Goal: Information Seeking & Learning: Find specific fact

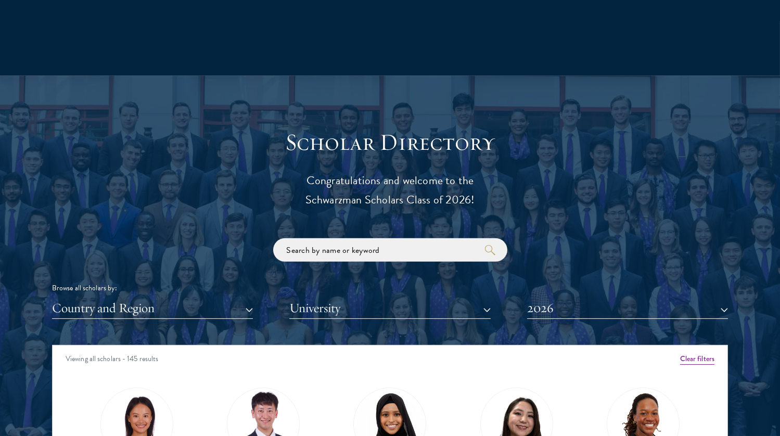
scroll to position [1134, 0]
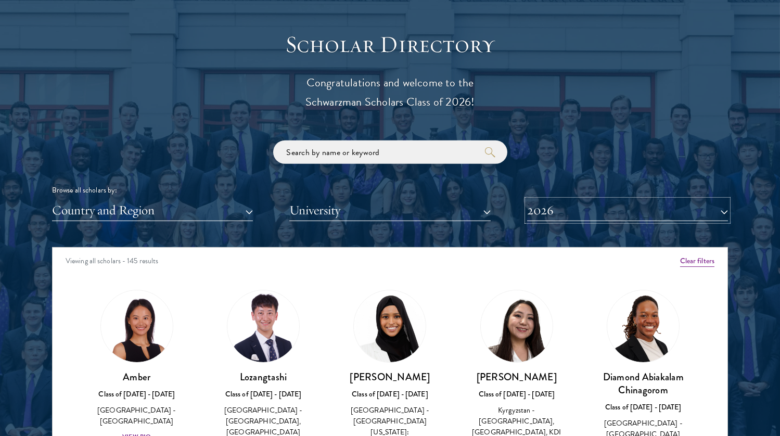
click at [556, 212] on button "2026" at bounding box center [627, 210] width 201 height 21
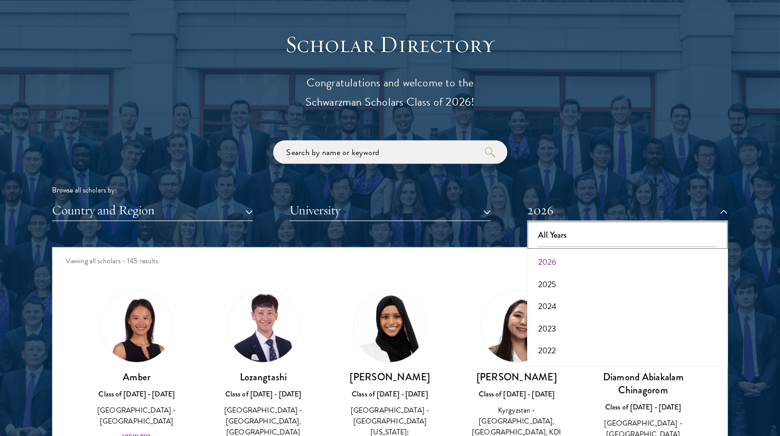
click at [547, 238] on button "All Years" at bounding box center [627, 235] width 195 height 22
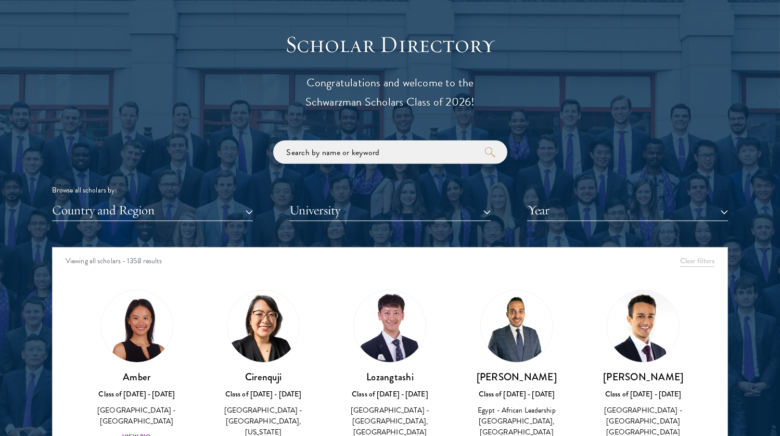
click at [358, 225] on div "Scholar Directory Congratulations and welcome to the Schwarzman Scholars Class …" at bounding box center [390, 294] width 676 height 529
click at [330, 196] on div "Browse all scholars by: Country and Region All Countries and Regions [GEOGRAPHI…" at bounding box center [390, 181] width 676 height 81
click at [323, 208] on button "University" at bounding box center [389, 210] width 201 height 21
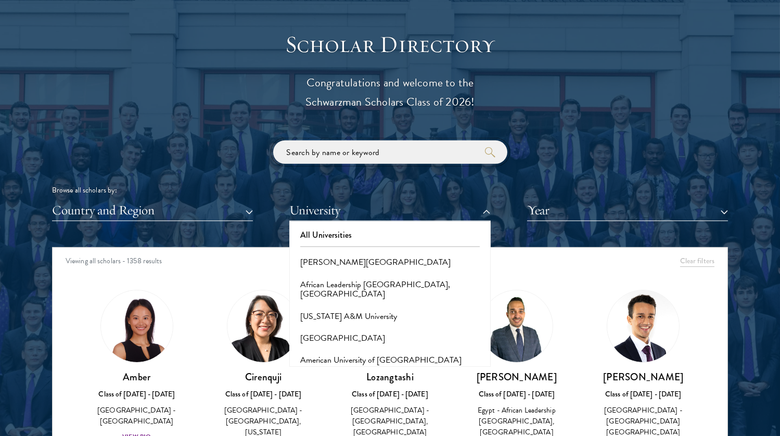
click at [332, 154] on input "search" at bounding box center [390, 152] width 234 height 23
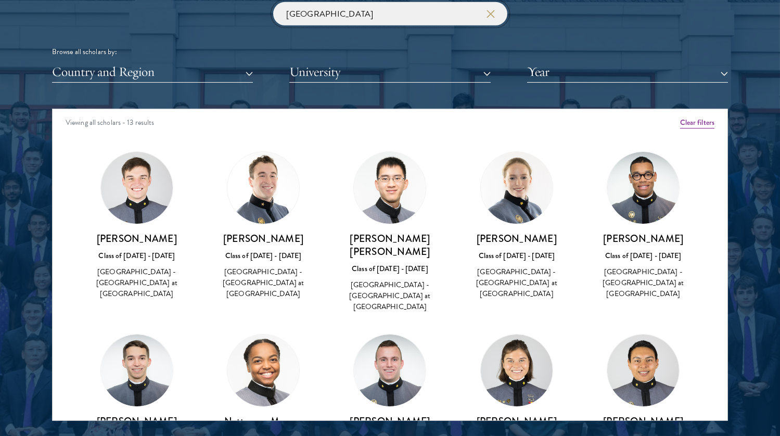
type input "[GEOGRAPHIC_DATA]"
click at [492, 13] on icon "button" at bounding box center [491, 14] width 8 height 8
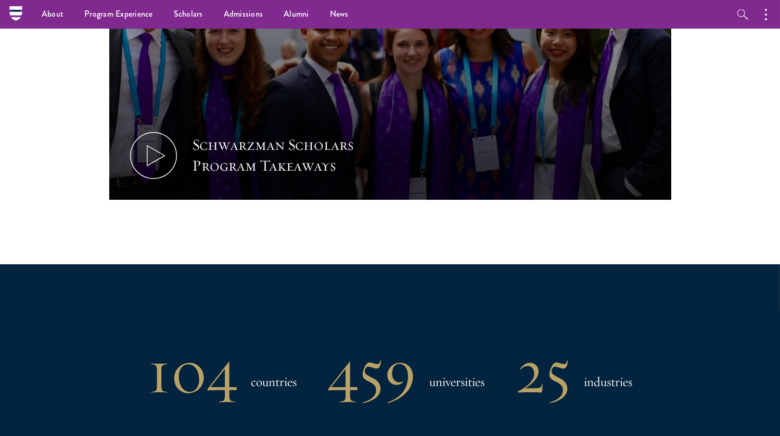
scroll to position [149, 0]
